Goal: Information Seeking & Learning: Learn about a topic

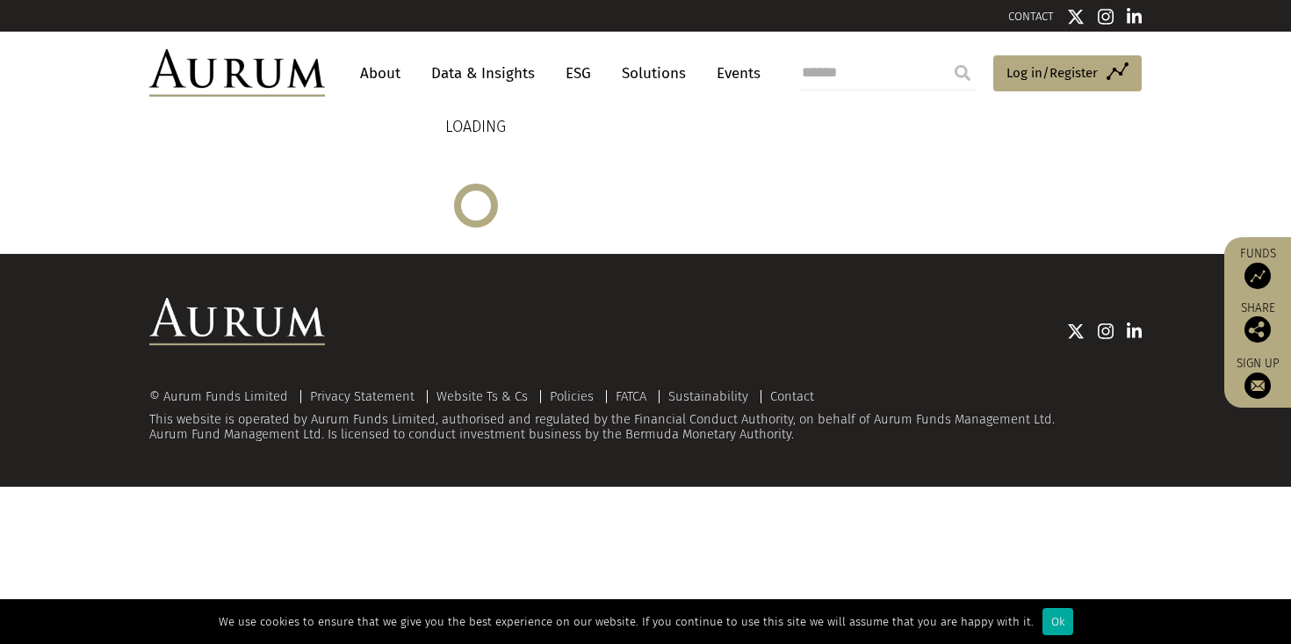
click at [1257, 273] on img at bounding box center [1257, 276] width 26 height 26
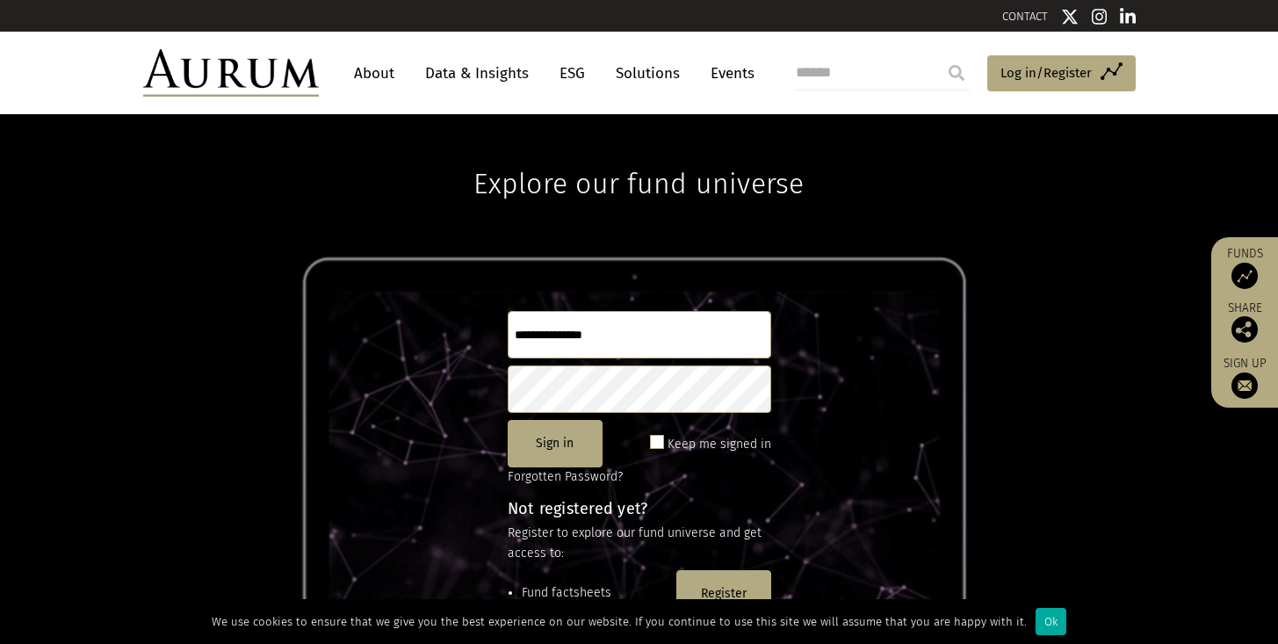
click at [369, 84] on link "About" at bounding box center [374, 73] width 58 height 32
click at [364, 76] on link "About" at bounding box center [374, 73] width 58 height 32
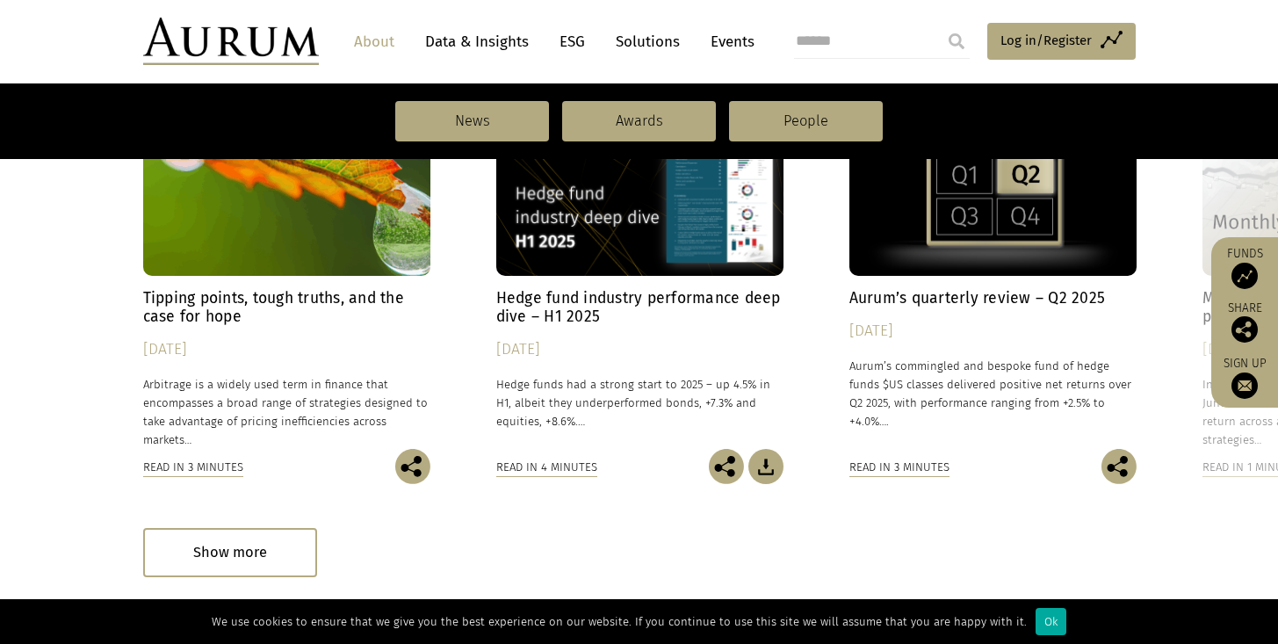
scroll to position [1221, 0]
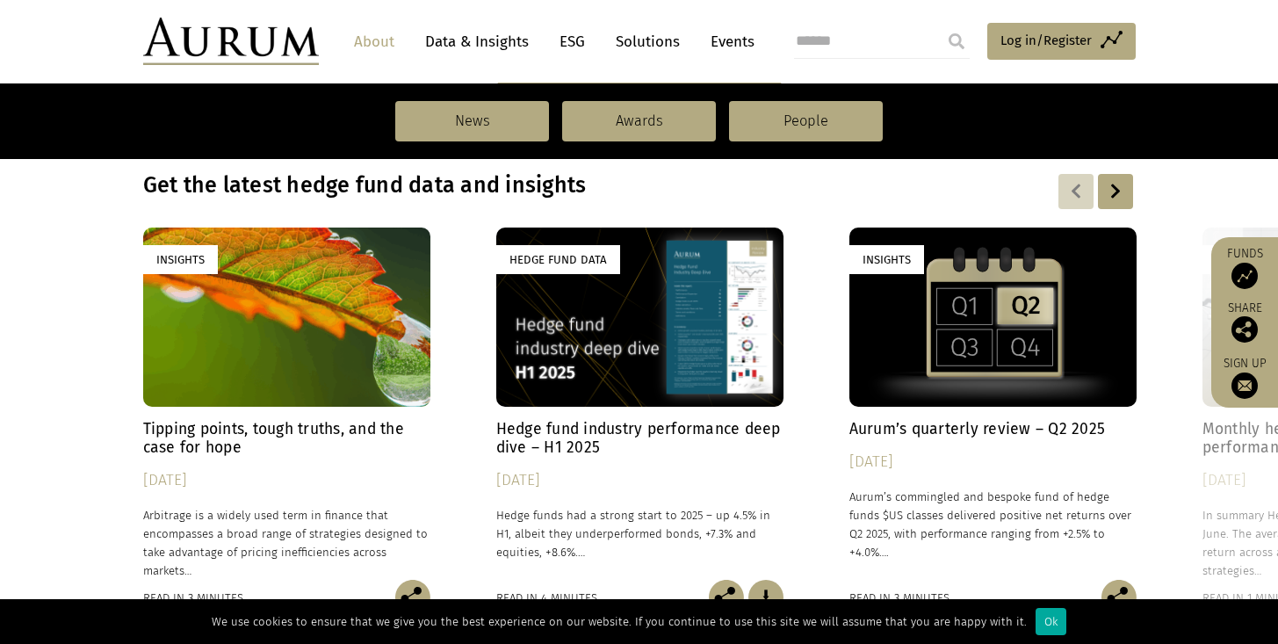
click at [568, 343] on div "Hedge Fund Data" at bounding box center [639, 316] width 287 height 179
